Goal: Transaction & Acquisition: Purchase product/service

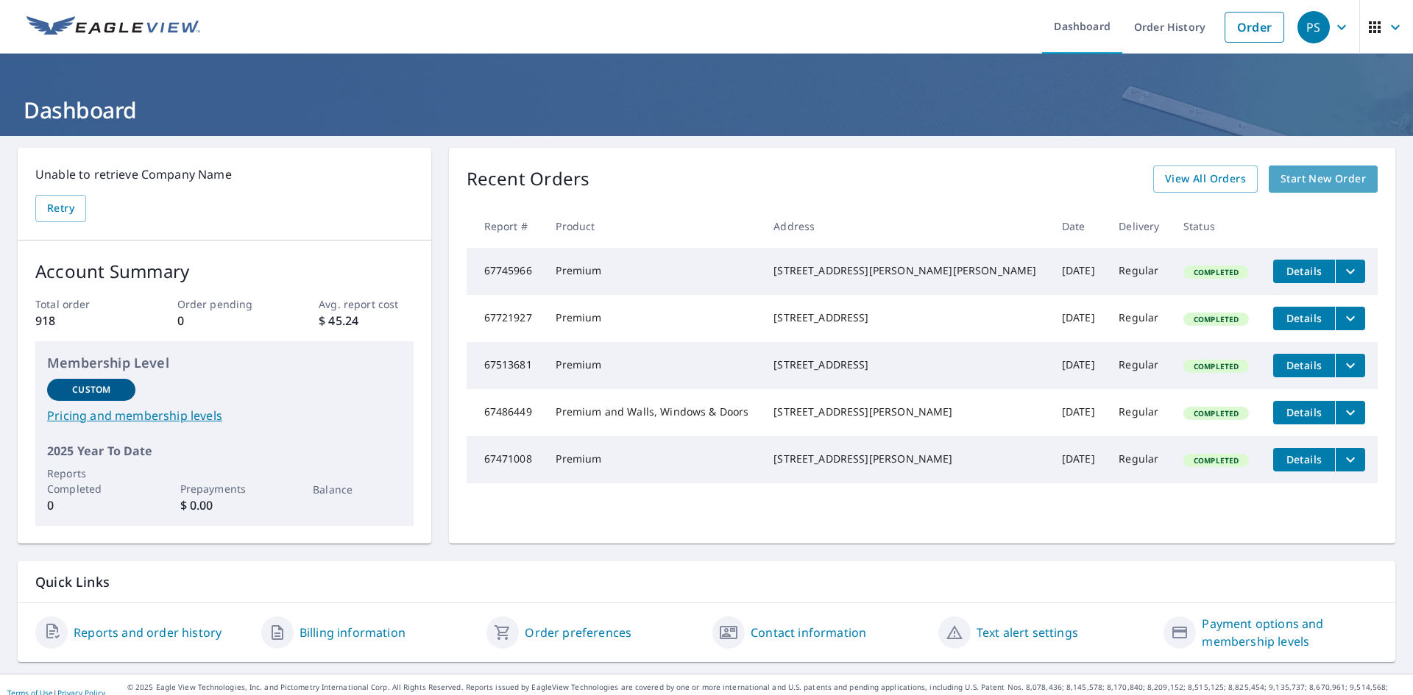
click at [1324, 174] on span "Start New Order" at bounding box center [1322, 179] width 85 height 18
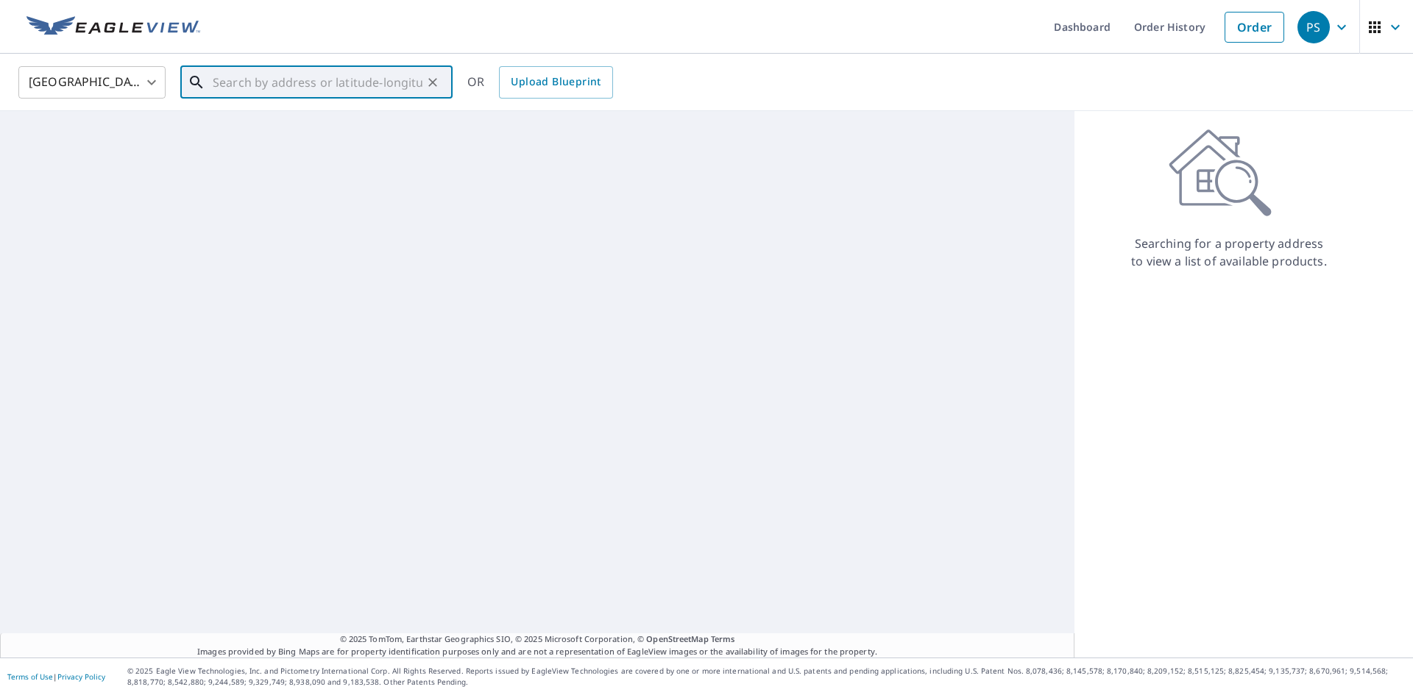
click at [282, 78] on input "text" at bounding box center [318, 82] width 210 height 41
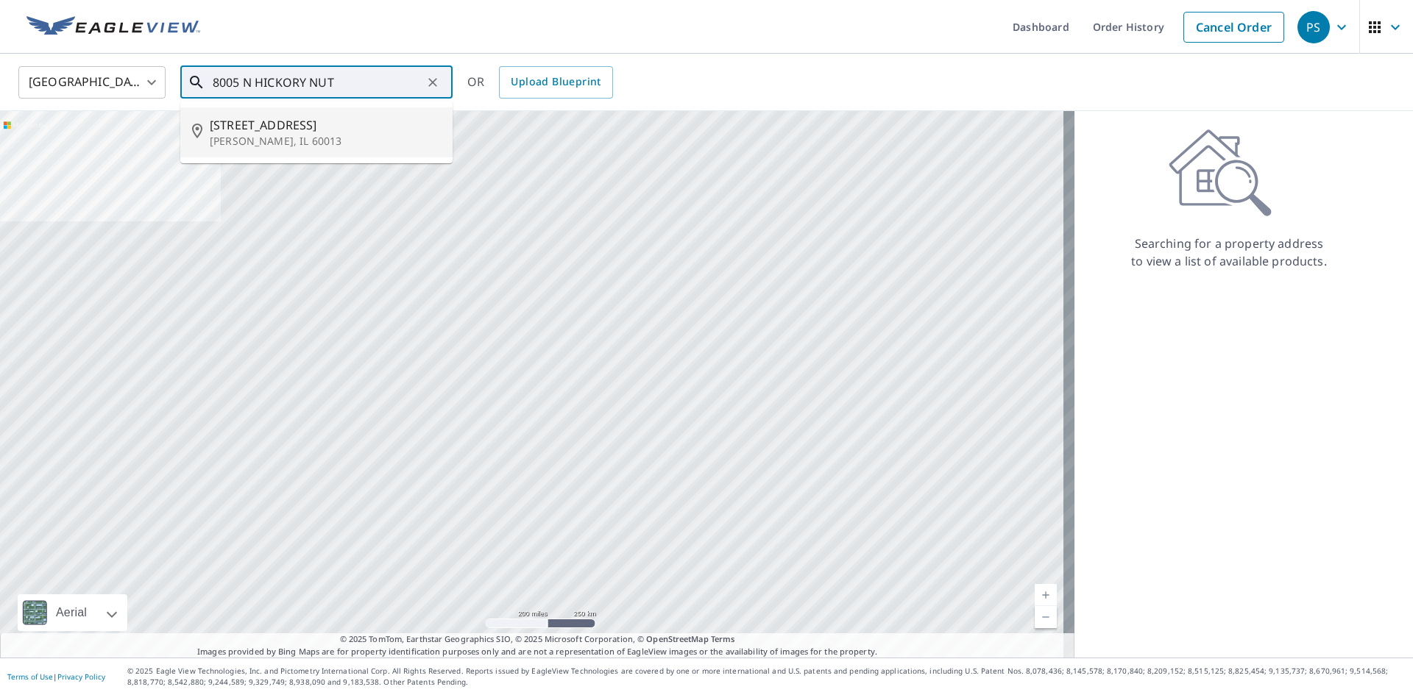
click at [322, 135] on p "[PERSON_NAME], IL 60013" at bounding box center [325, 141] width 231 height 15
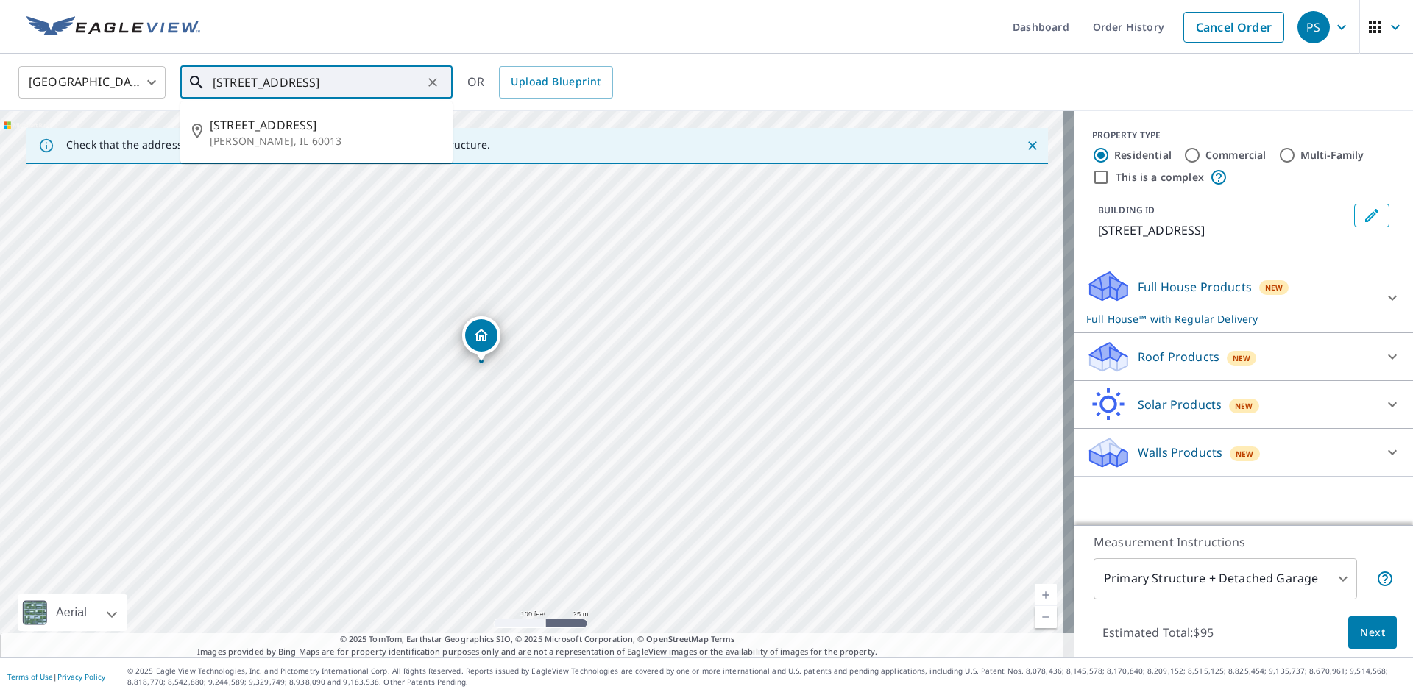
drag, startPoint x: 246, startPoint y: 82, endPoint x: 149, endPoint y: 81, distance: 97.9
click at [149, 81] on div "[GEOGRAPHIC_DATA] [GEOGRAPHIC_DATA] ​ [STREET_ADDRESS] ​ [STREET_ADDRESS] OR Up…" at bounding box center [701, 82] width 1388 height 35
drag, startPoint x: 241, startPoint y: 85, endPoint x: 258, endPoint y: 82, distance: 17.9
click at [258, 82] on input "[STREET_ADDRESS]" at bounding box center [318, 82] width 210 height 41
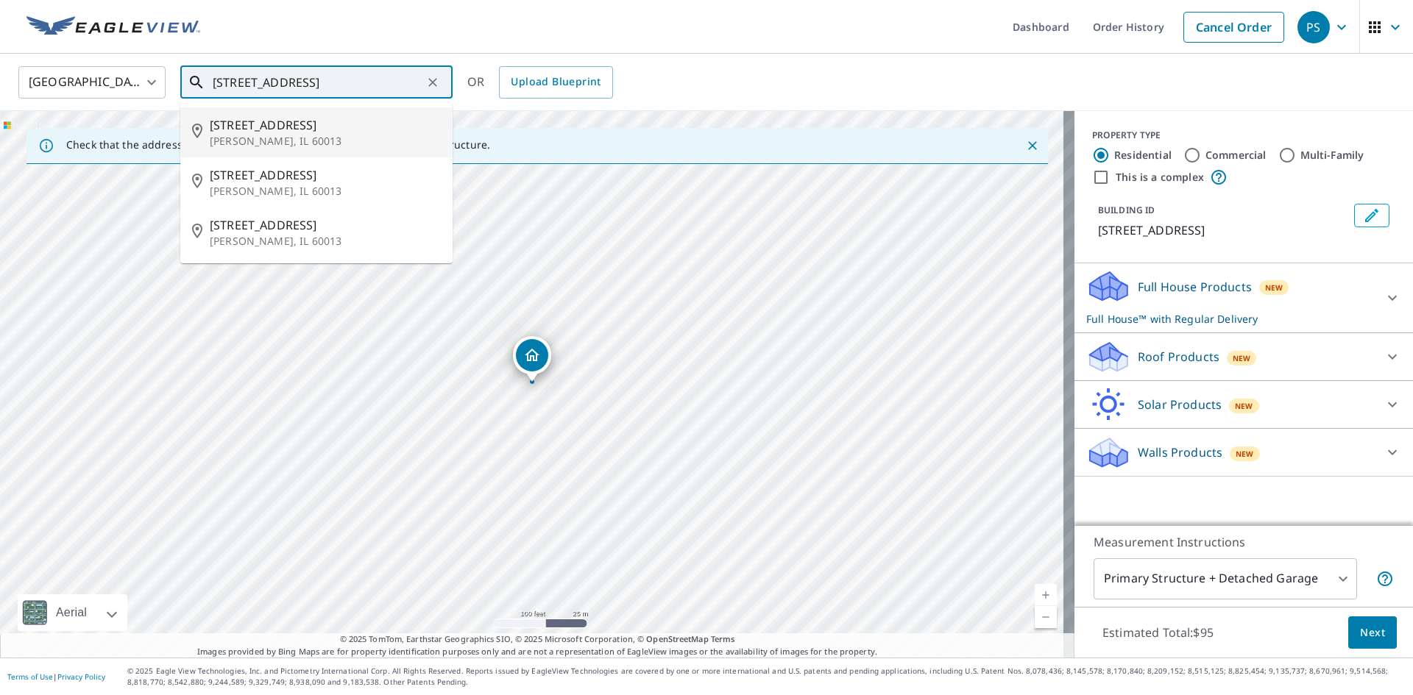
click at [262, 132] on span "[STREET_ADDRESS]" at bounding box center [325, 125] width 231 height 18
type input "[STREET_ADDRESS]"
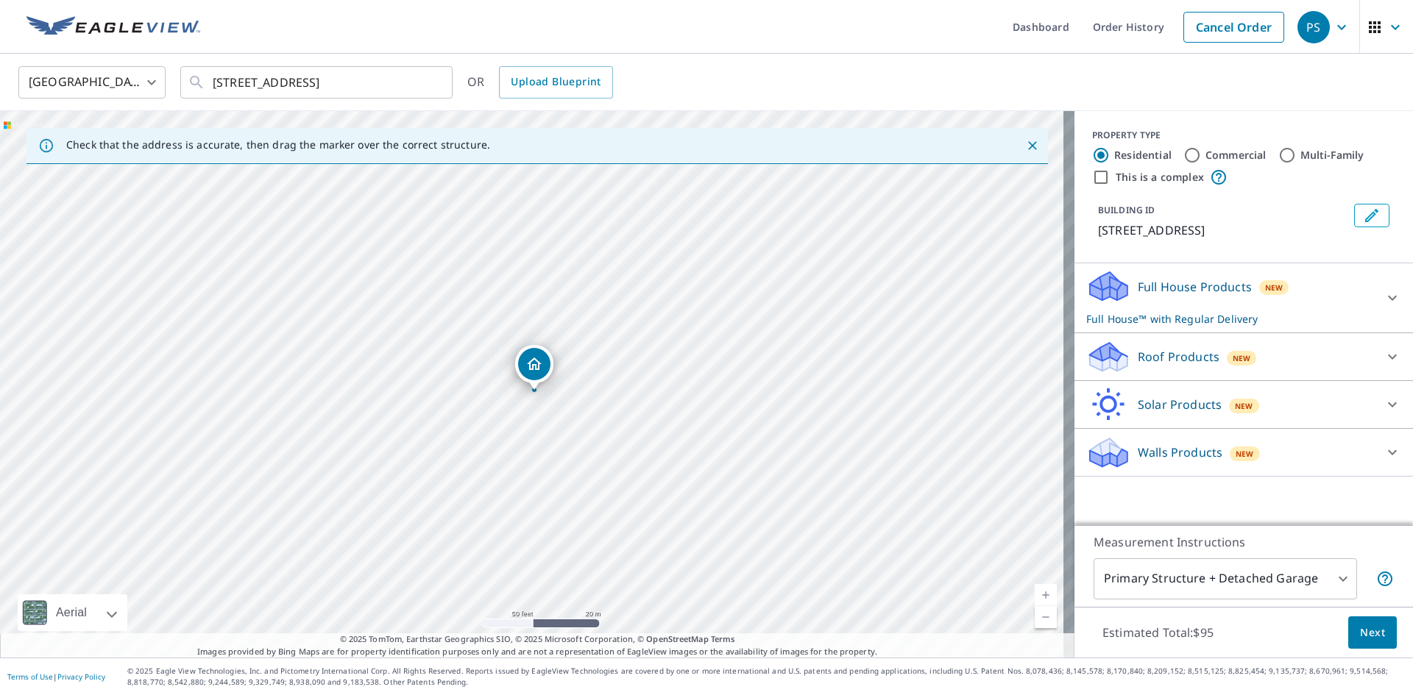
click at [1117, 358] on icon at bounding box center [1108, 357] width 44 height 35
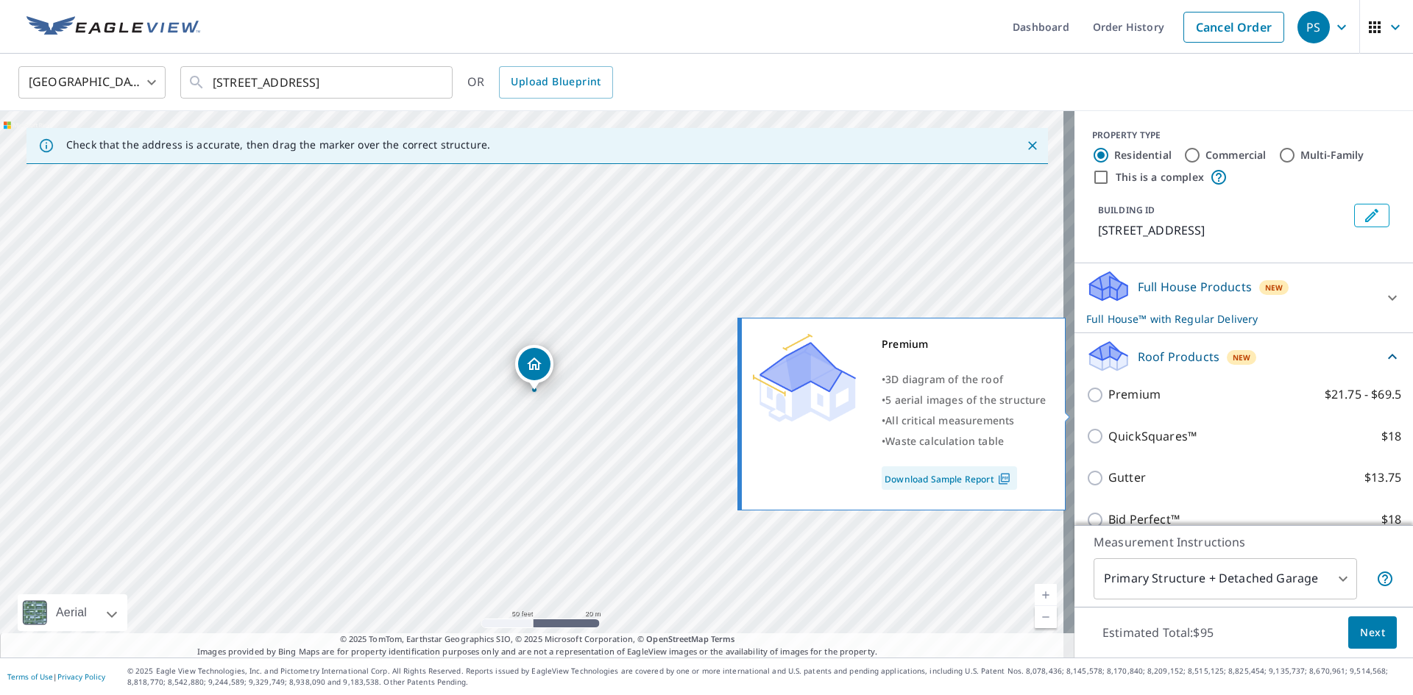
click at [1112, 404] on p "Premium" at bounding box center [1134, 395] width 52 height 18
click at [1108, 404] on input "Premium $21.75 - $69.5" at bounding box center [1097, 395] width 22 height 18
checkbox input "true"
checkbox input "false"
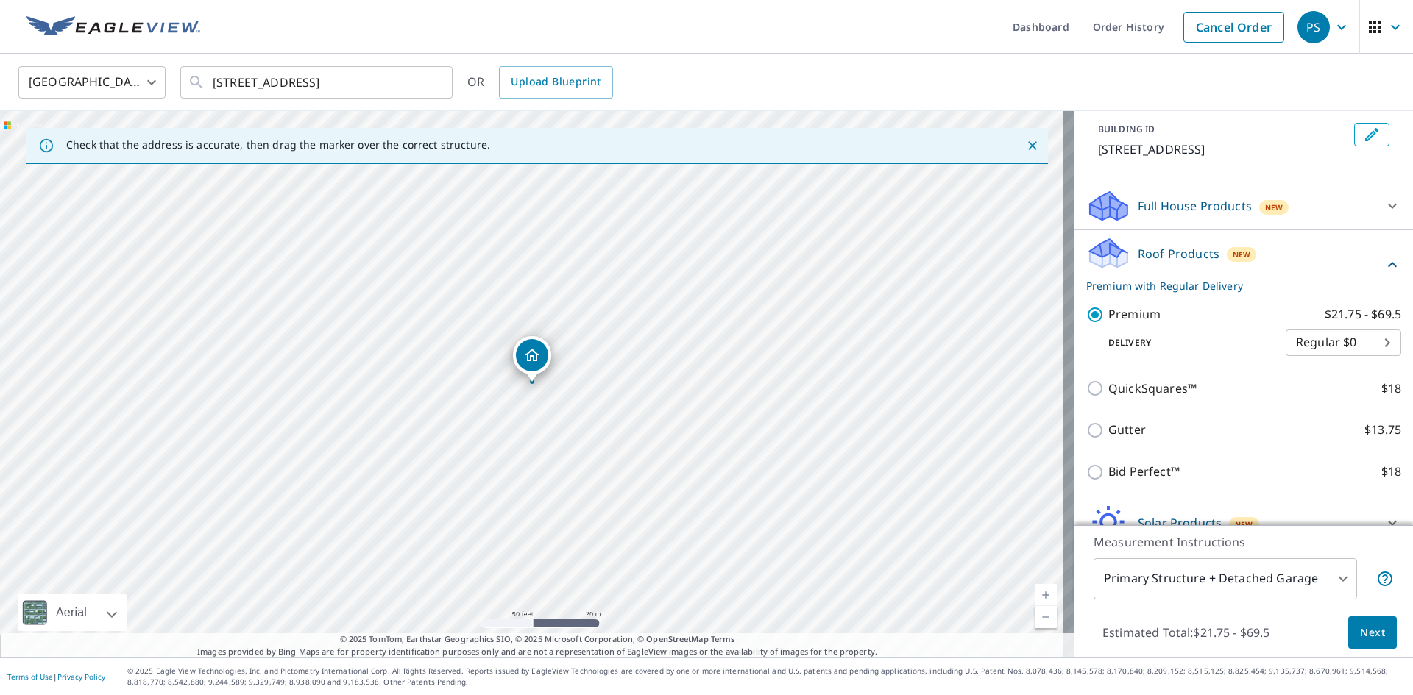
scroll to position [168, 0]
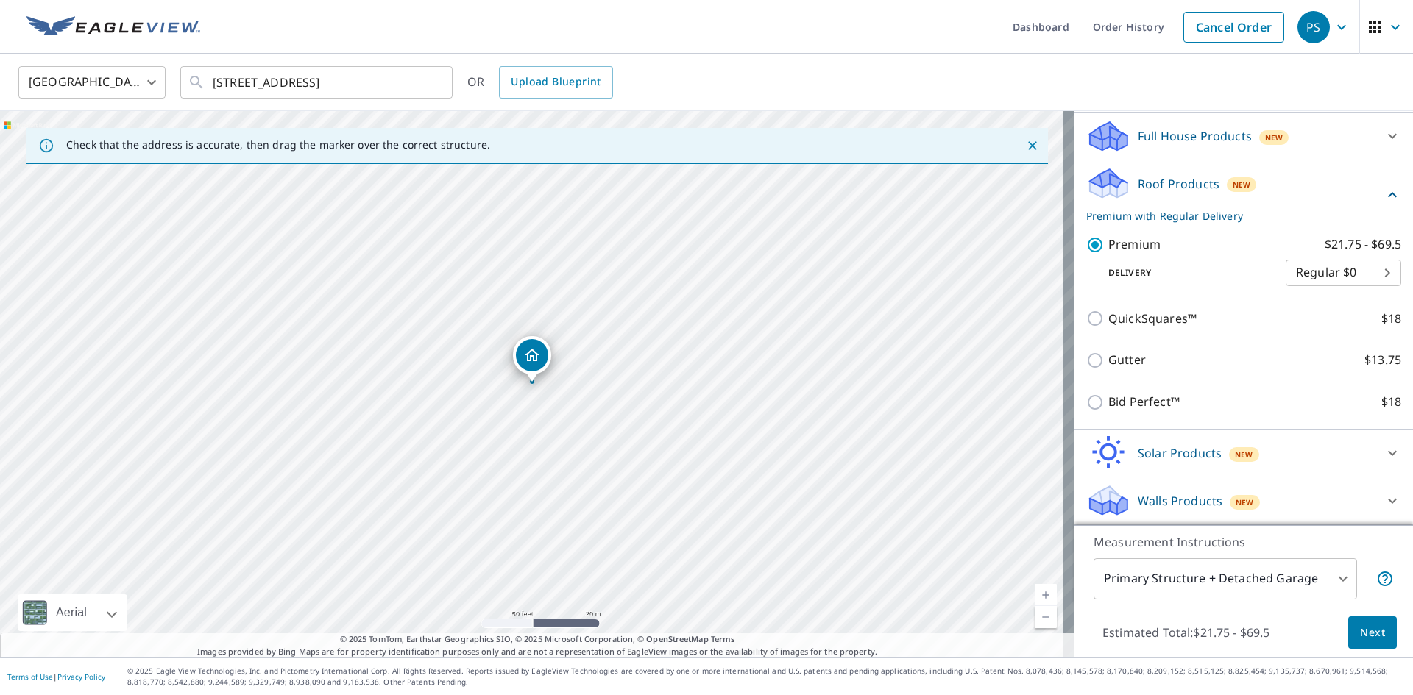
click at [1360, 631] on span "Next" at bounding box center [1372, 633] width 25 height 18
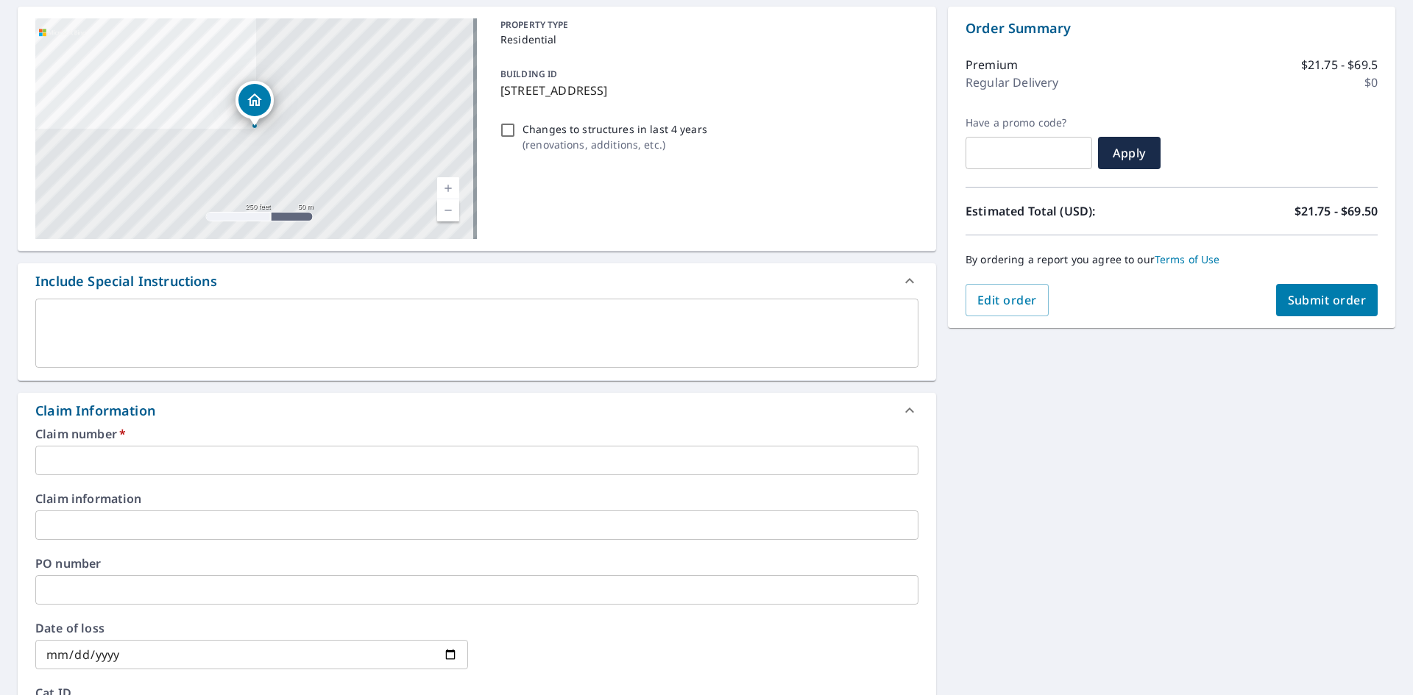
scroll to position [147, 0]
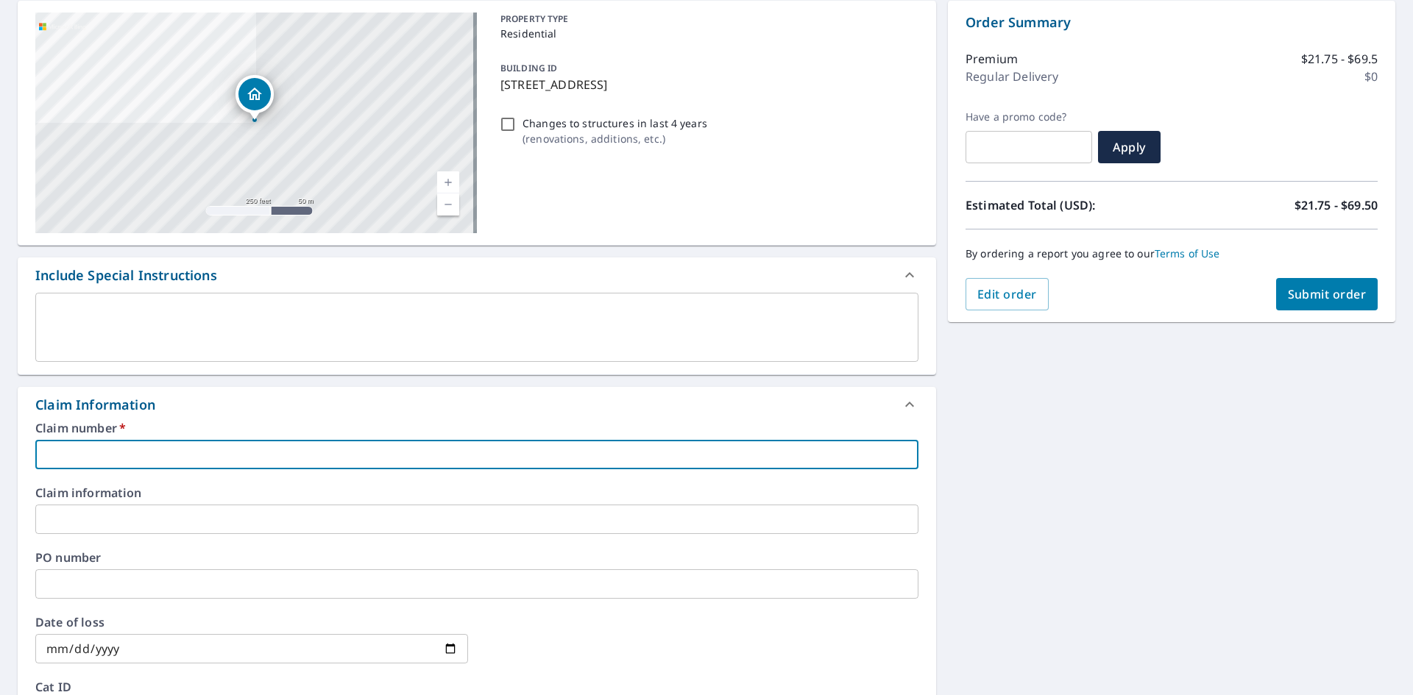
paste input "7938115"
type input "7938115"
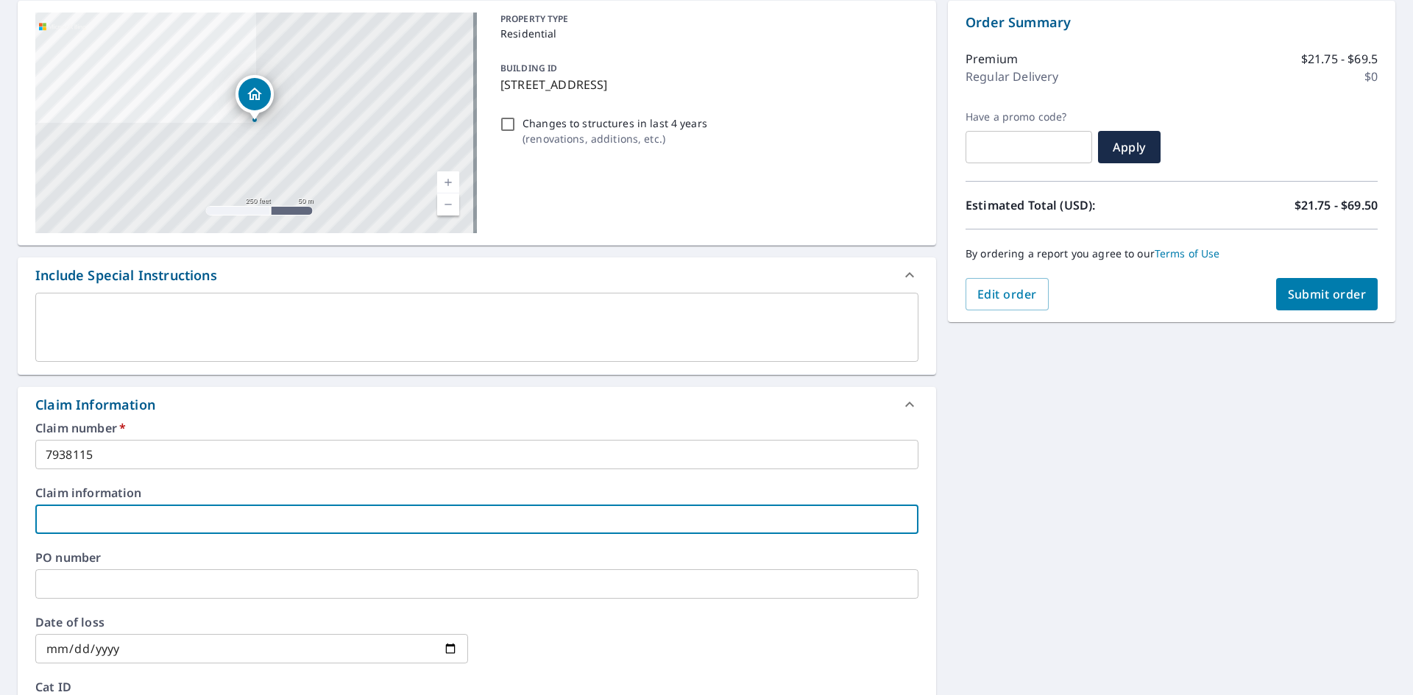
click at [85, 510] on input "text" at bounding box center [476, 519] width 883 height 29
type input "MJD CONSTRUCTION"
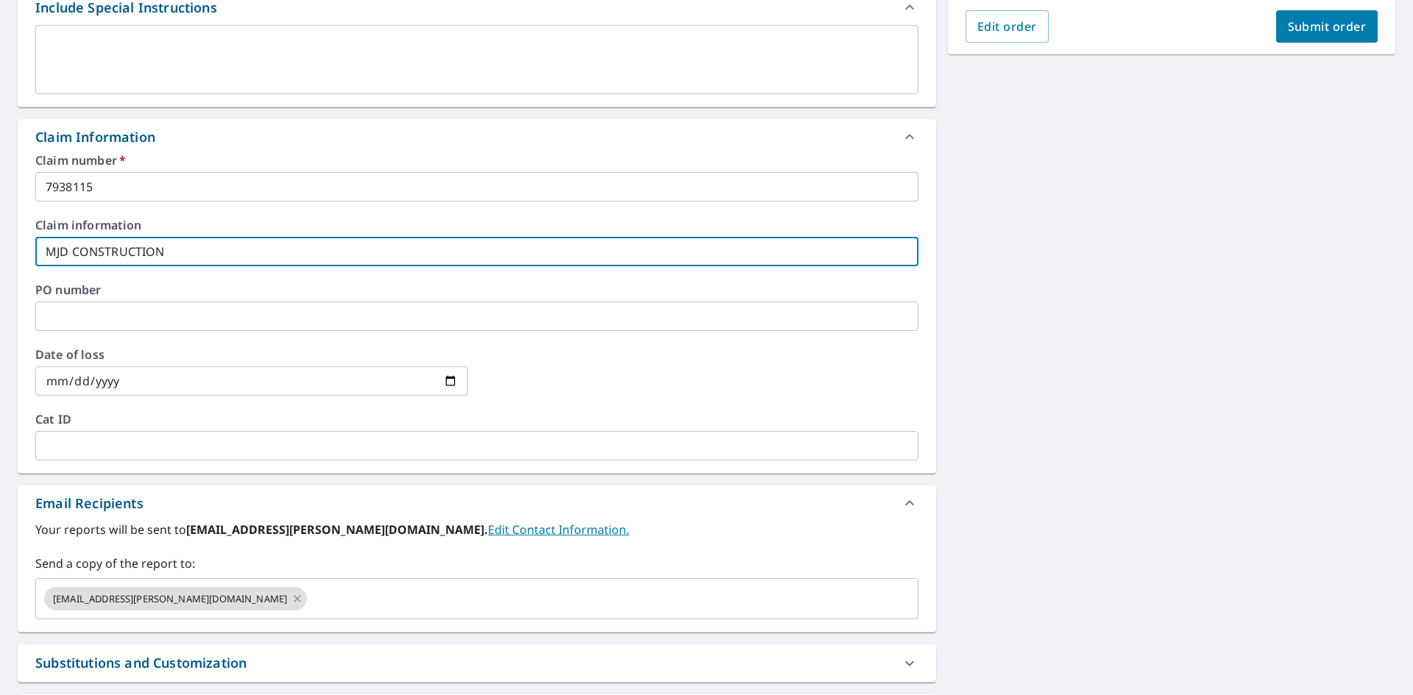
scroll to position [441, 0]
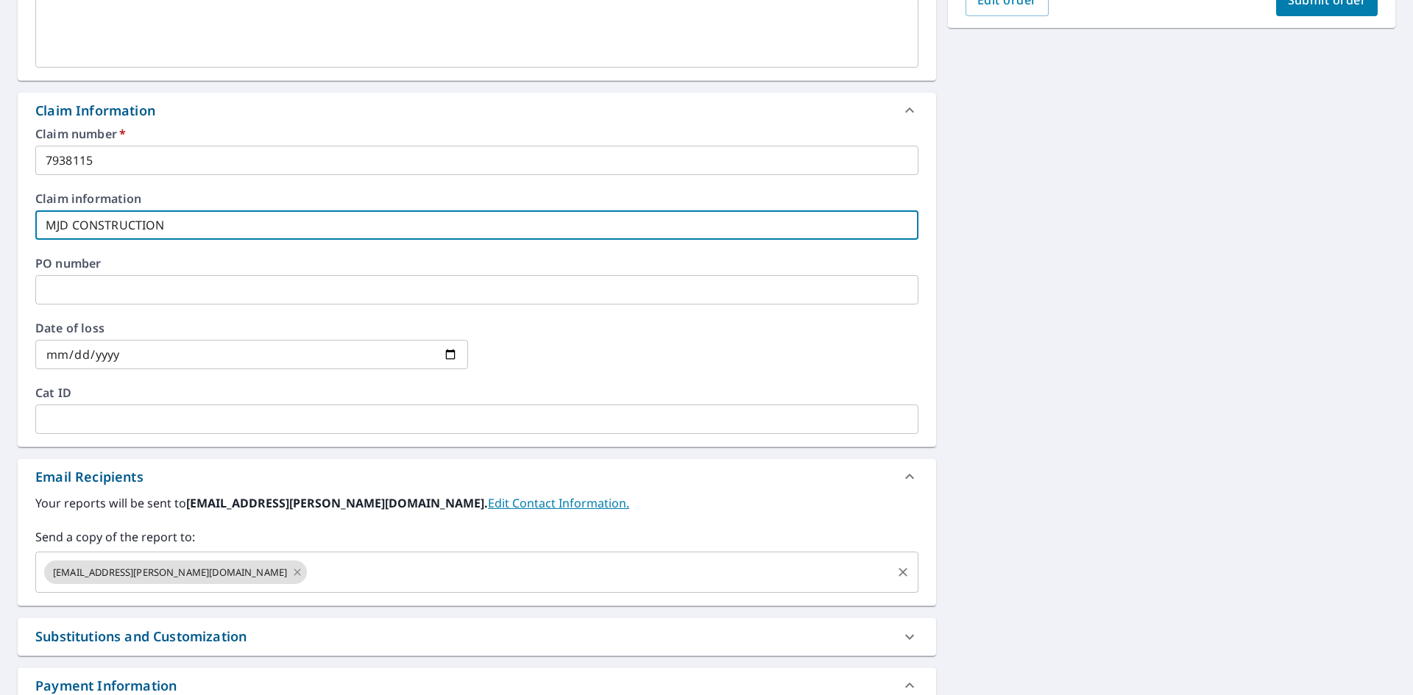
click at [294, 574] on icon at bounding box center [297, 572] width 7 height 7
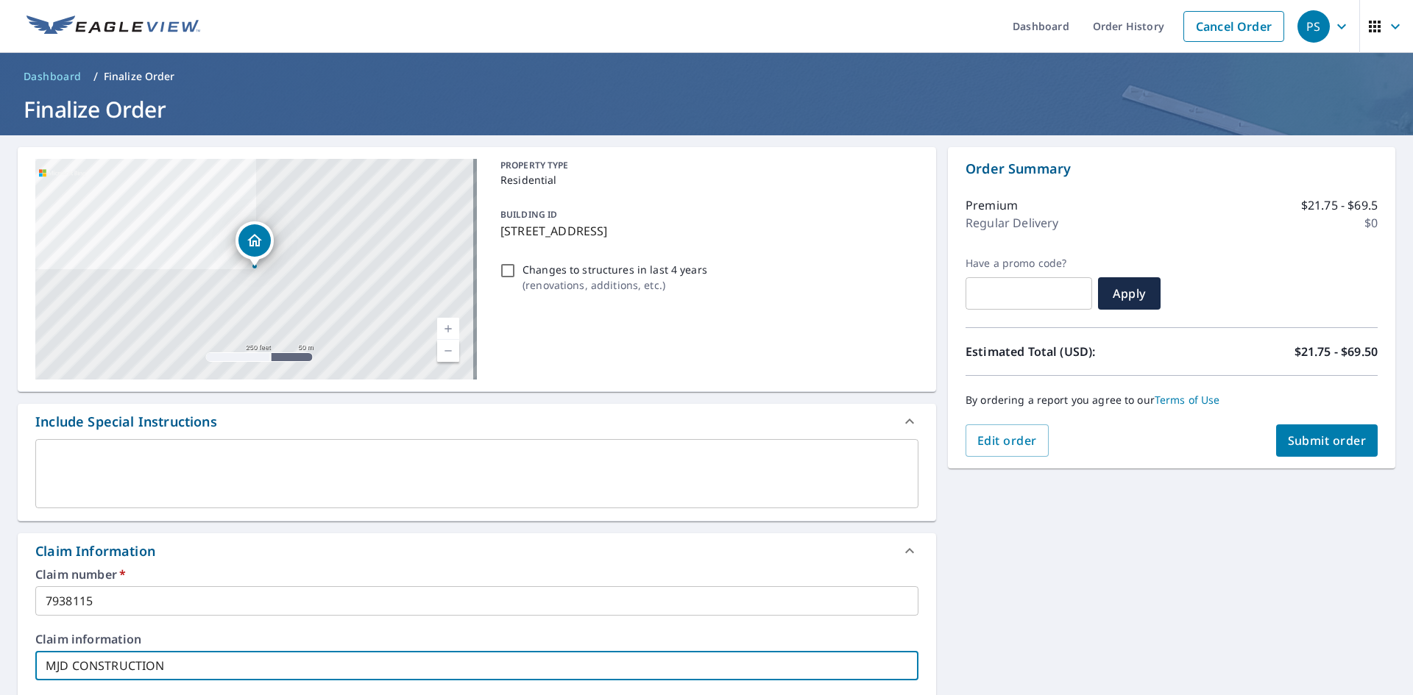
scroll to position [0, 0]
click at [1308, 436] on span "Submit order" at bounding box center [1327, 441] width 79 height 16
